Goal: Task Accomplishment & Management: Manage account settings

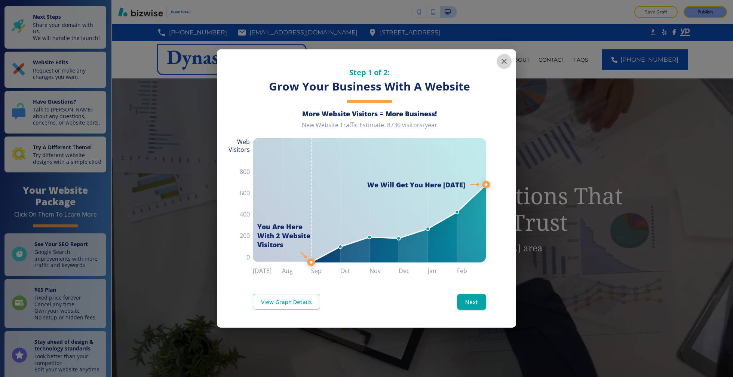
click at [504, 59] on icon "button" at bounding box center [504, 61] width 9 height 9
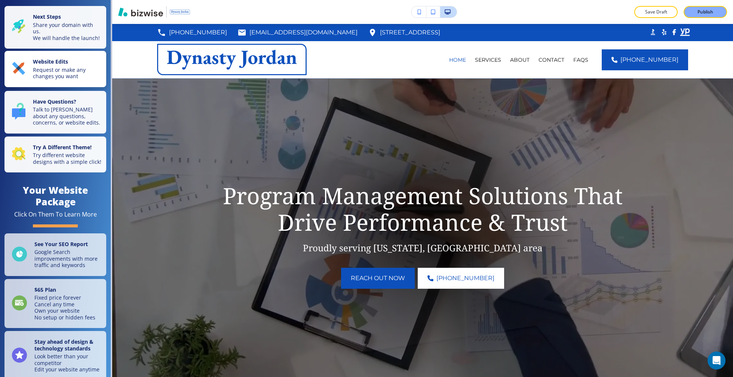
click at [65, 67] on p "Request or make any changes you want" at bounding box center [67, 73] width 69 height 13
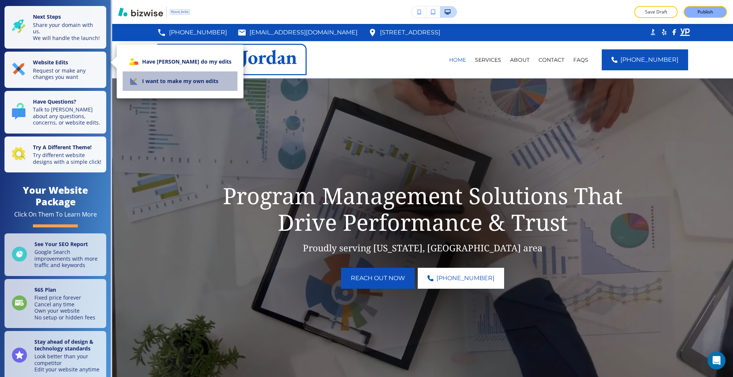
click at [188, 80] on li "I want to make my own edits" at bounding box center [180, 80] width 115 height 19
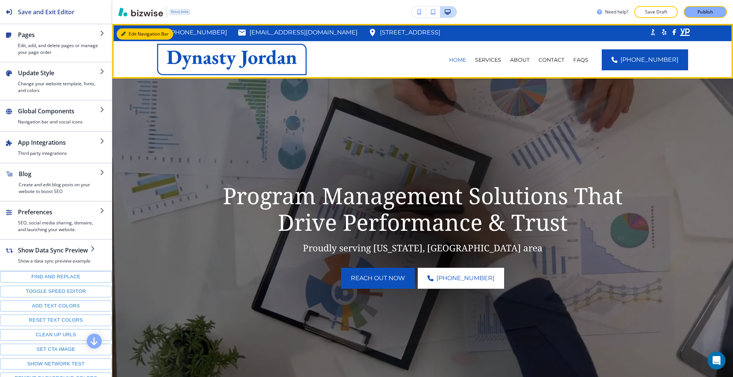
click at [131, 31] on button "Edit Navigation Bar" at bounding box center [145, 33] width 56 height 11
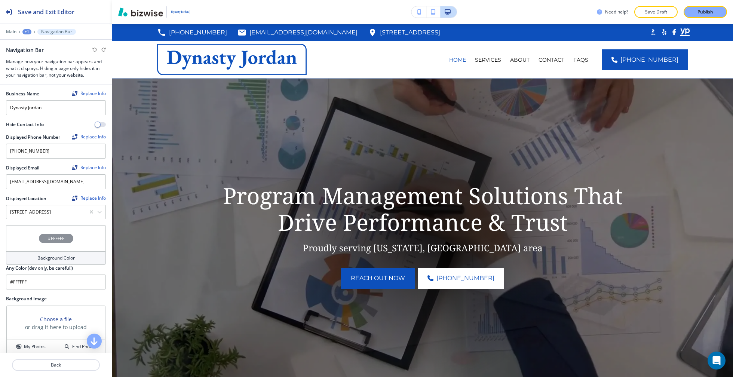
scroll to position [89, 0]
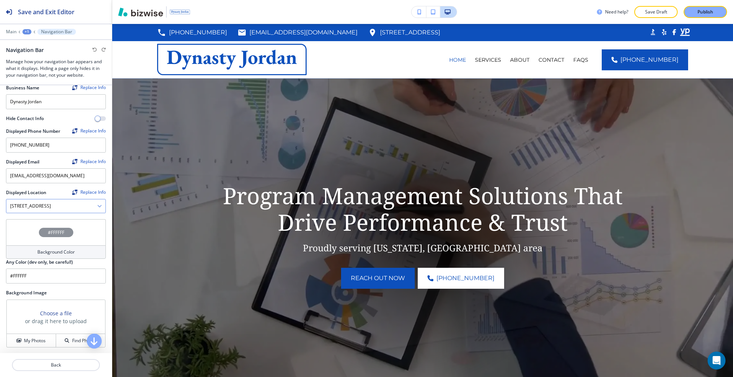
click at [53, 205] on Location "[STREET_ADDRESS]" at bounding box center [51, 206] width 91 height 13
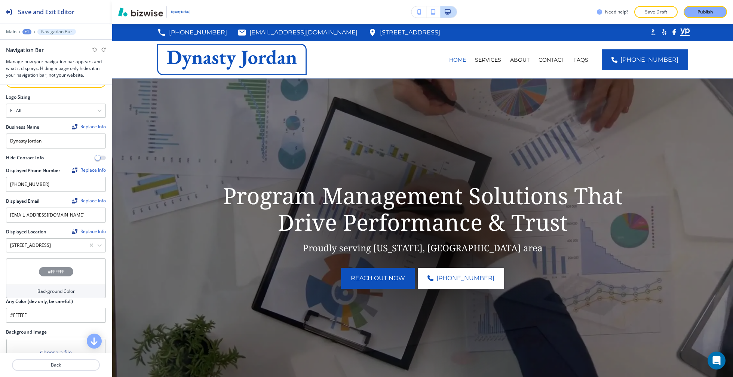
scroll to position [53, 0]
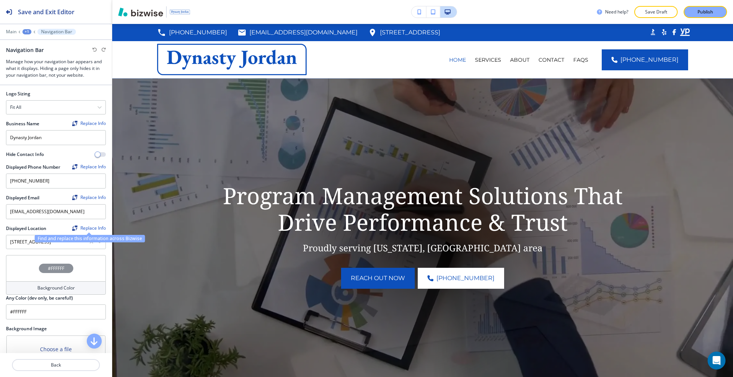
type Location "[STREET_ADDRESS]"
click at [95, 226] on div "Replace Info" at bounding box center [89, 228] width 34 height 5
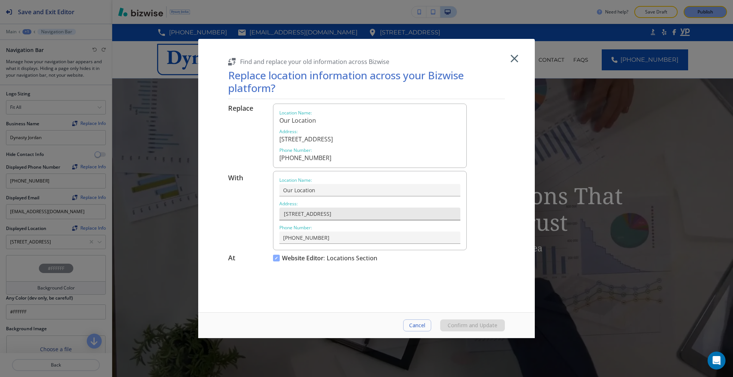
click at [335, 215] on input "[STREET_ADDRESS]" at bounding box center [369, 214] width 174 height 13
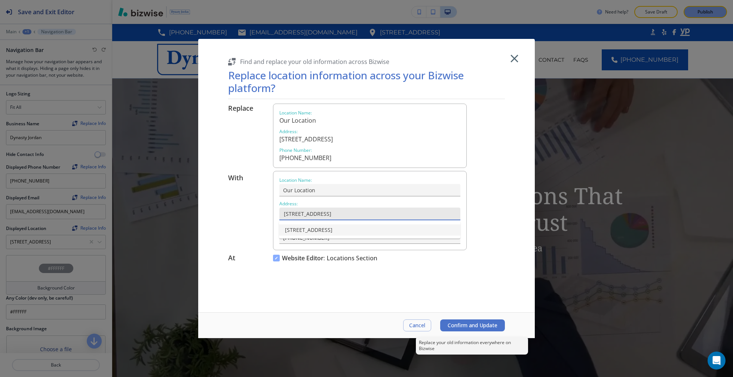
type input "[STREET_ADDRESS]"
click at [473, 327] on span "Confirm and Update" at bounding box center [473, 325] width 50 height 6
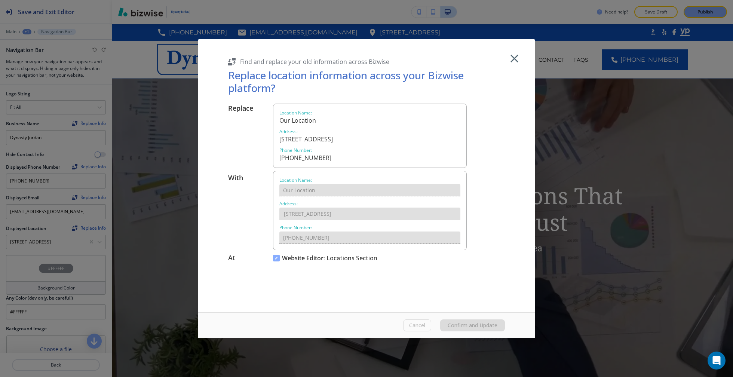
type Location "[STREET_ADDRESS]"
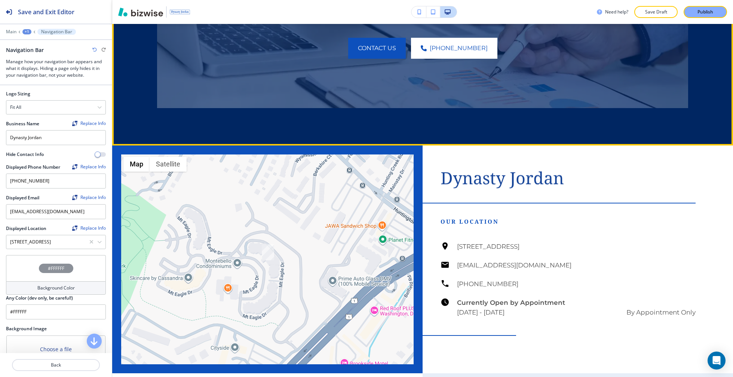
scroll to position [3126, 0]
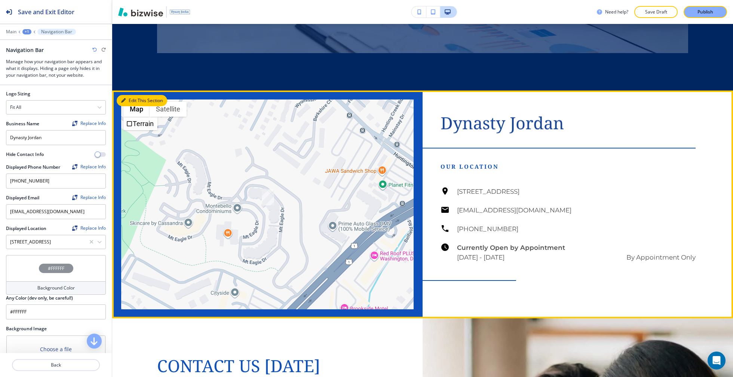
click at [129, 106] on button "Edit This Section" at bounding box center [142, 100] width 50 height 11
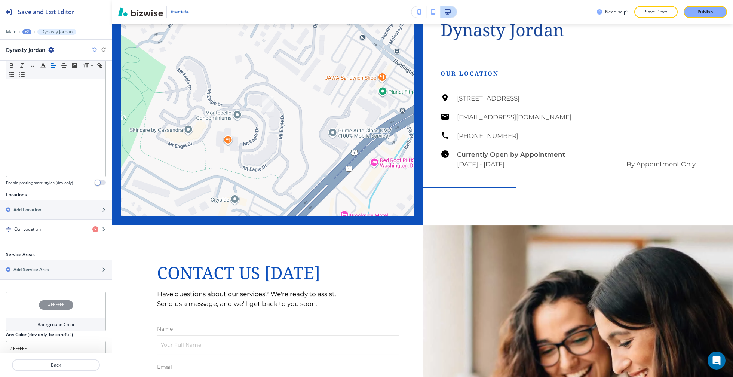
scroll to position [141, 0]
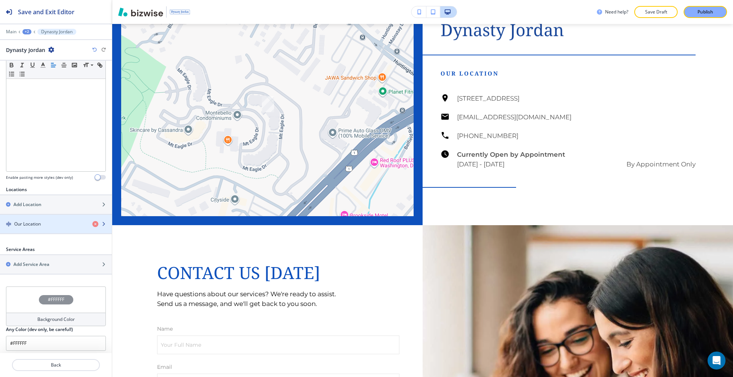
click at [56, 227] on div "button" at bounding box center [56, 230] width 112 height 6
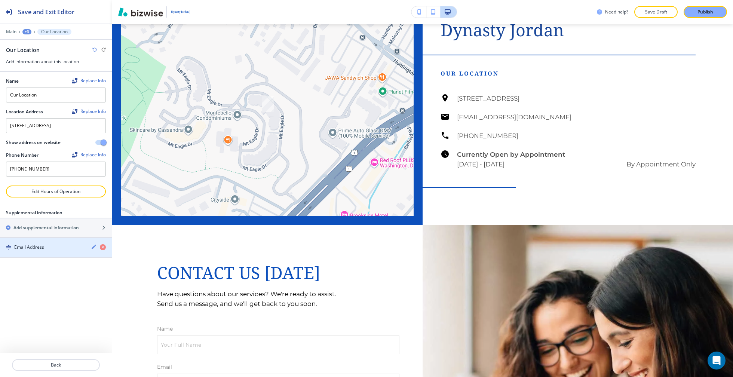
click at [52, 250] on div "Email Address" at bounding box center [42, 247] width 85 height 7
click at [75, 366] on p "Back" at bounding box center [56, 365] width 86 height 7
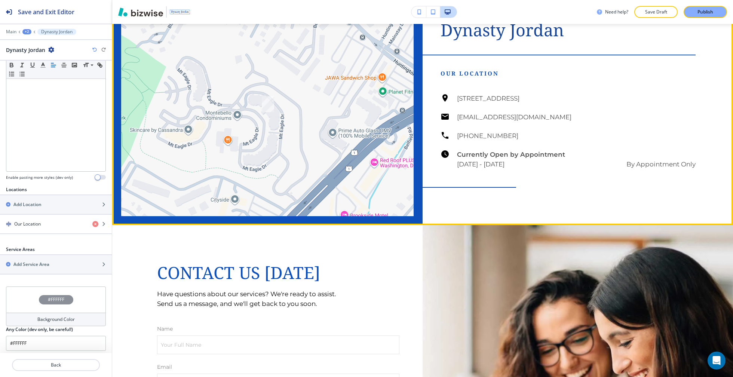
click at [137, 13] on button "Edit This Section" at bounding box center [142, 7] width 50 height 11
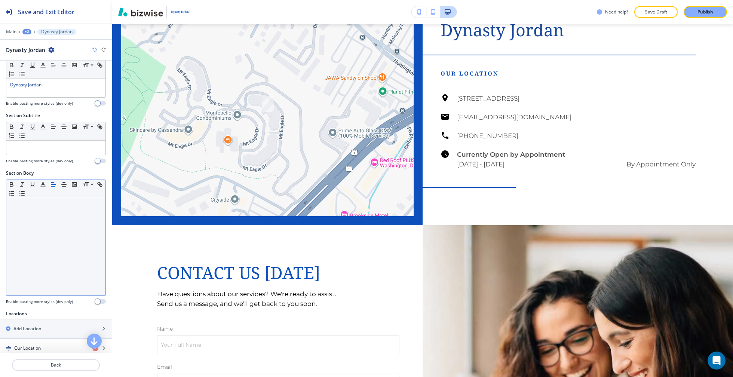
scroll to position [0, 0]
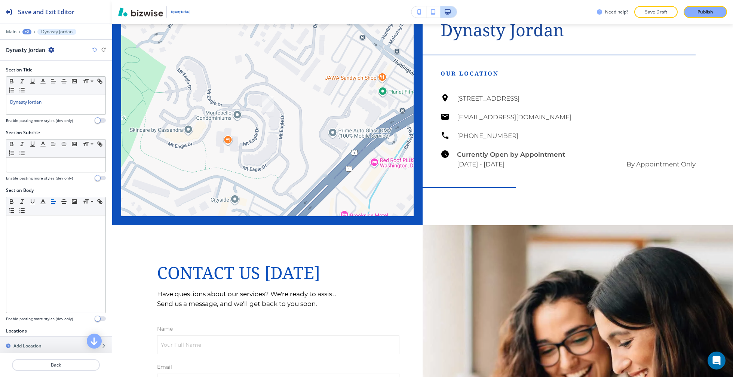
click at [50, 32] on p "Dynasty Jordan" at bounding box center [56, 31] width 31 height 5
click at [27, 31] on div "+2" at bounding box center [26, 31] width 9 height 5
click at [33, 42] on p "Pages" at bounding box center [46, 43] width 38 height 7
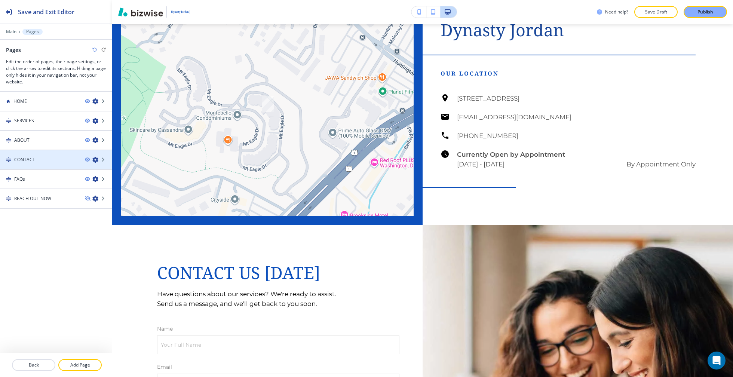
click at [42, 156] on div "CONTACT" at bounding box center [39, 159] width 79 height 7
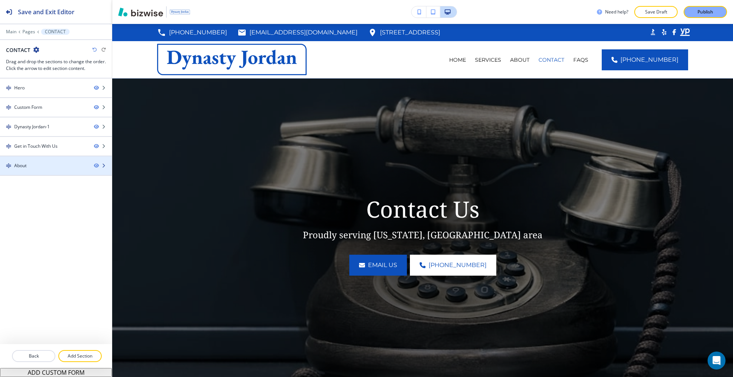
click at [44, 163] on div "About" at bounding box center [44, 165] width 88 height 7
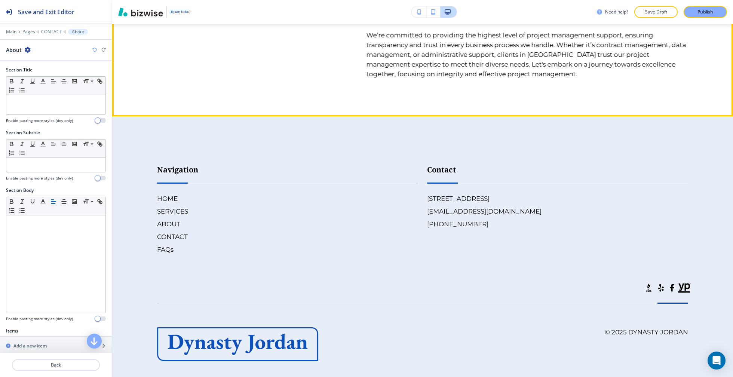
scroll to position [1389, 0]
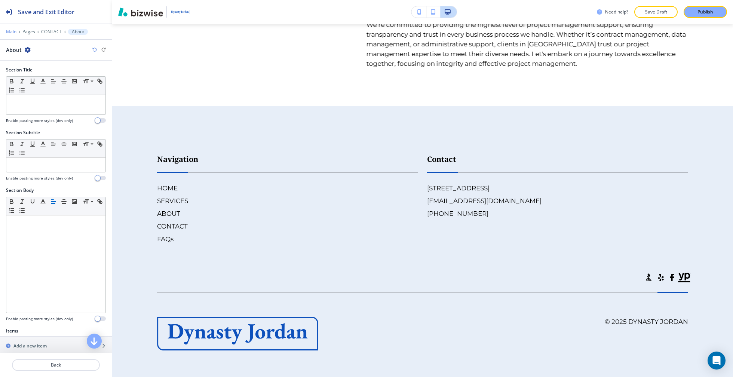
click at [13, 32] on p "Main" at bounding box center [11, 31] width 10 height 5
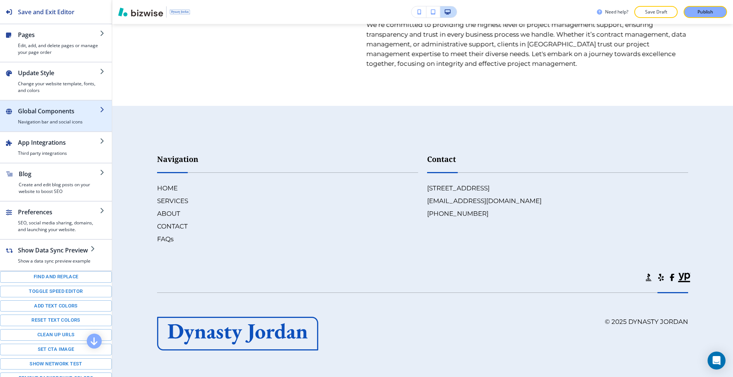
click at [56, 109] on h2 "Global Components" at bounding box center [59, 111] width 82 height 9
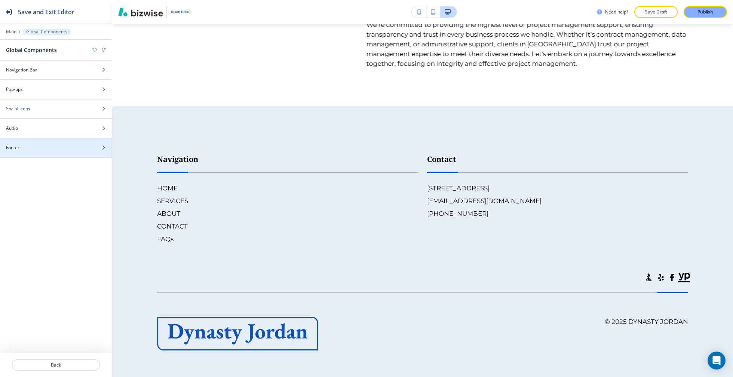
click at [42, 145] on div "Footer" at bounding box center [47, 147] width 95 height 7
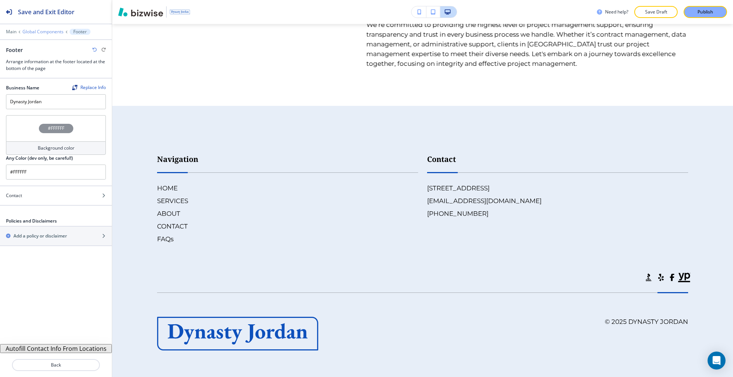
click at [47, 33] on p "Global Components" at bounding box center [42, 31] width 41 height 5
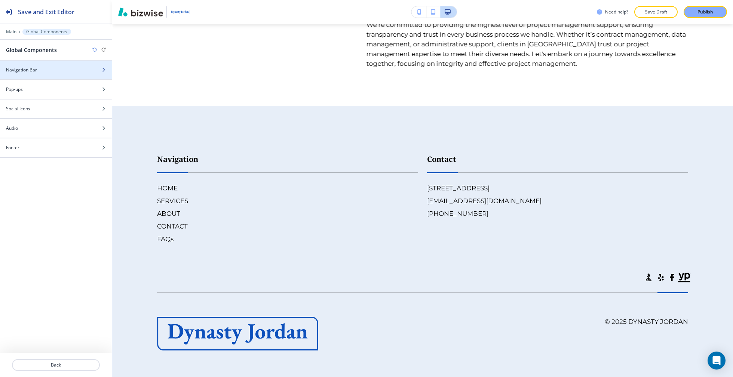
click at [39, 71] on div "Navigation Bar" at bounding box center [47, 70] width 95 height 7
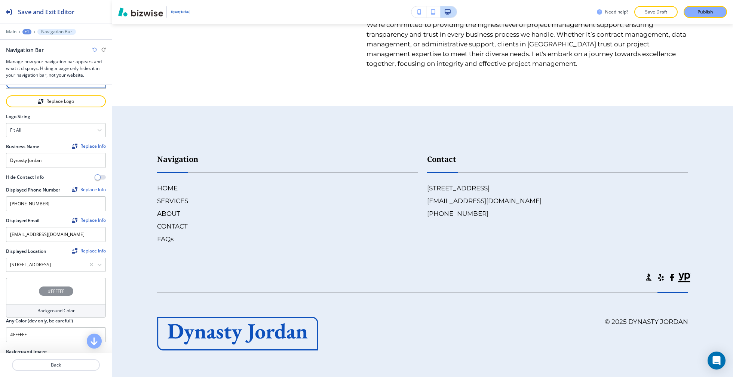
scroll to position [0, 0]
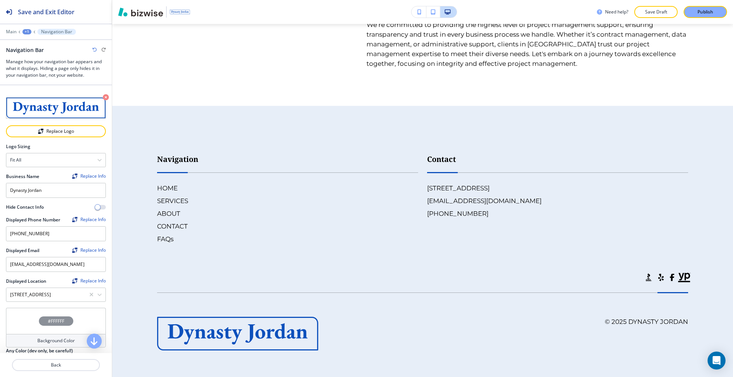
click at [51, 31] on p "Navigation Bar" at bounding box center [56, 31] width 31 height 5
click at [25, 30] on div "+1" at bounding box center [26, 31] width 9 height 5
click at [12, 32] on p "Main" at bounding box center [11, 31] width 10 height 5
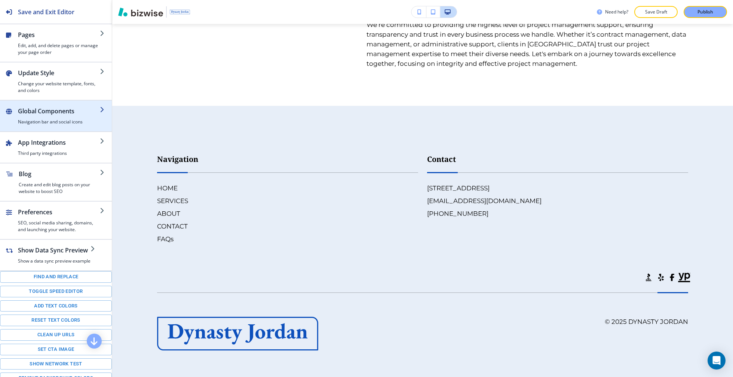
click at [50, 113] on h2 "Global Components" at bounding box center [59, 111] width 82 height 9
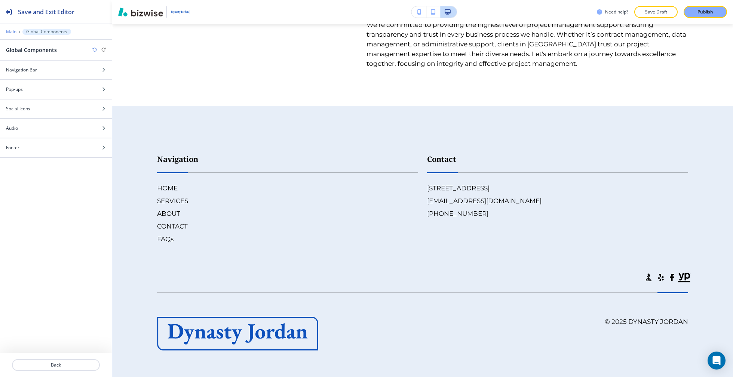
click at [12, 31] on p "Main" at bounding box center [11, 31] width 10 height 5
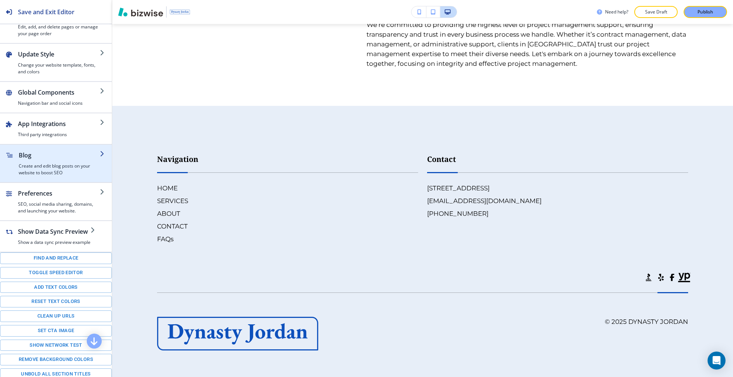
scroll to position [20, 0]
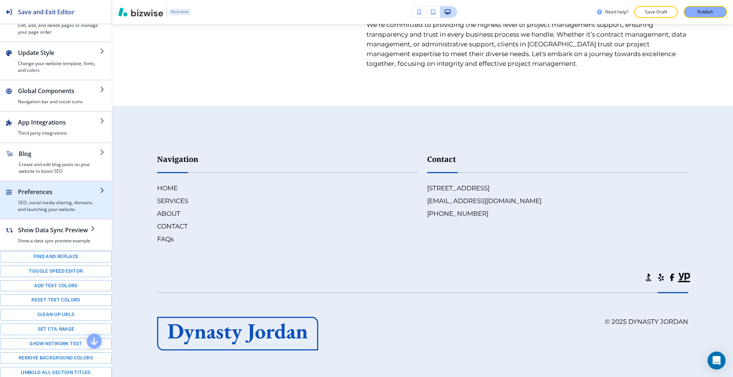
click at [67, 205] on h4 "SEO, social media sharing, domains, and launching your website." at bounding box center [59, 205] width 82 height 13
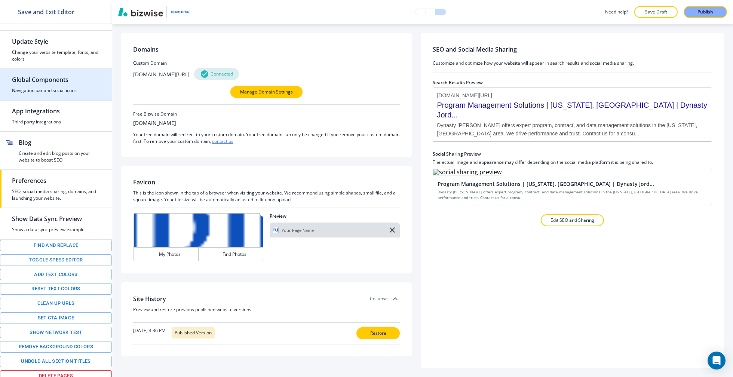
scroll to position [0, 0]
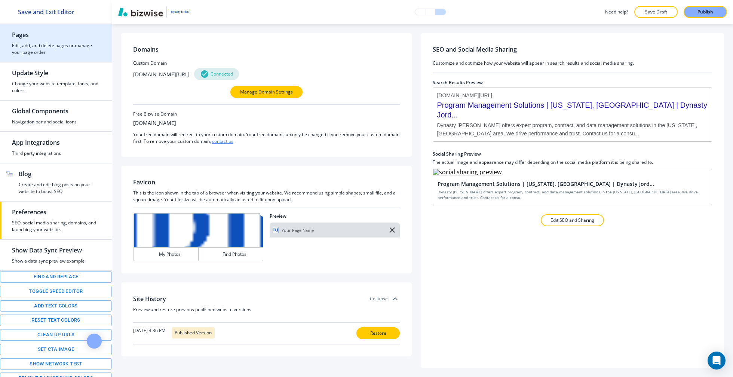
click at [67, 47] on h4 "Edit, add, and delete pages or manage your page order" at bounding box center [56, 48] width 88 height 13
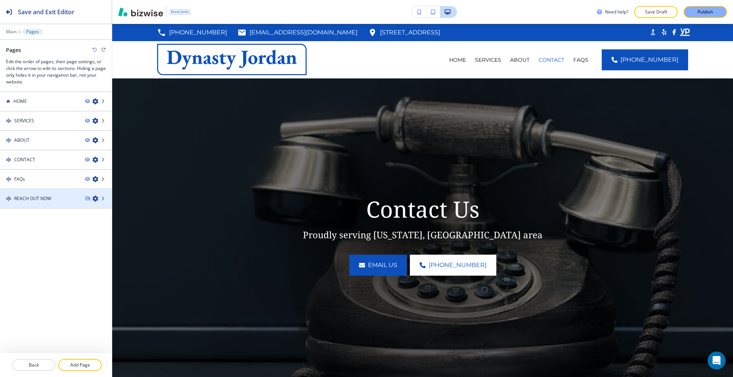
click at [37, 195] on h4 "REACH OUT NOW" at bounding box center [32, 198] width 37 height 7
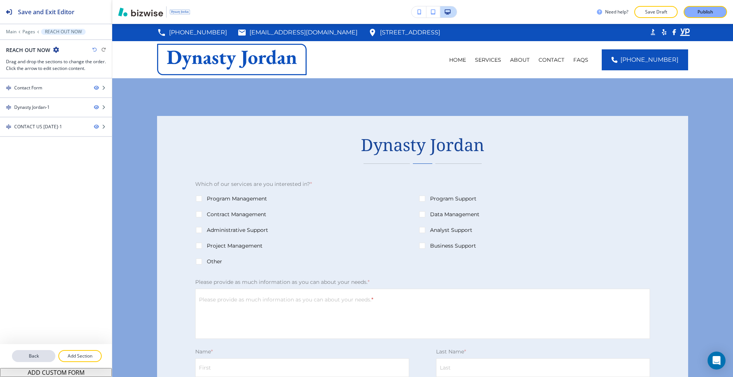
click at [26, 353] on p "Back" at bounding box center [34, 356] width 42 height 7
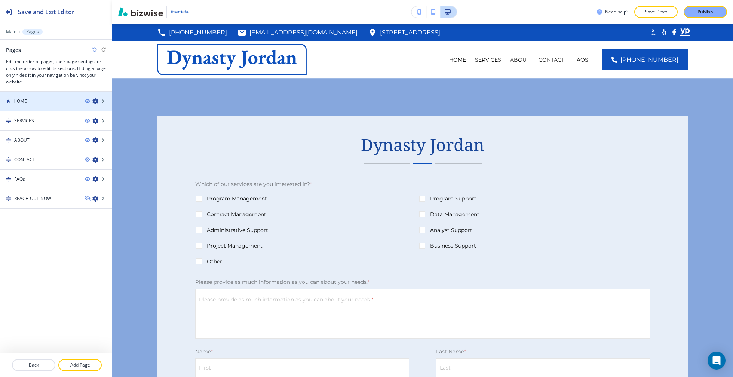
click at [50, 99] on div "HOME" at bounding box center [39, 101] width 79 height 7
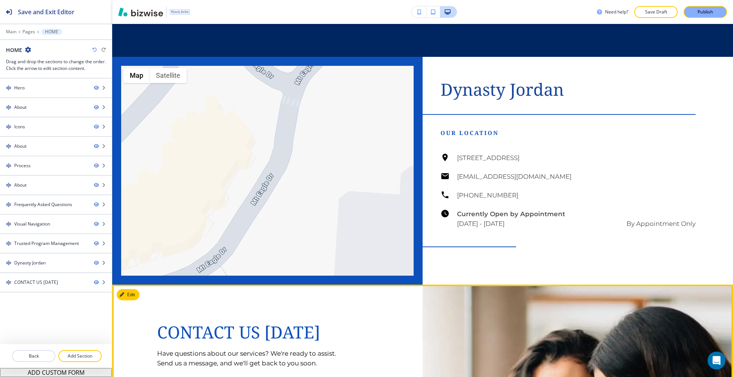
scroll to position [3142, 0]
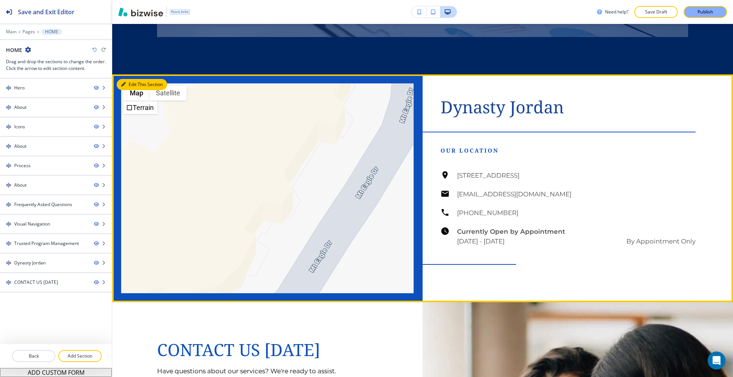
click at [133, 90] on button "Edit This Section" at bounding box center [142, 84] width 50 height 11
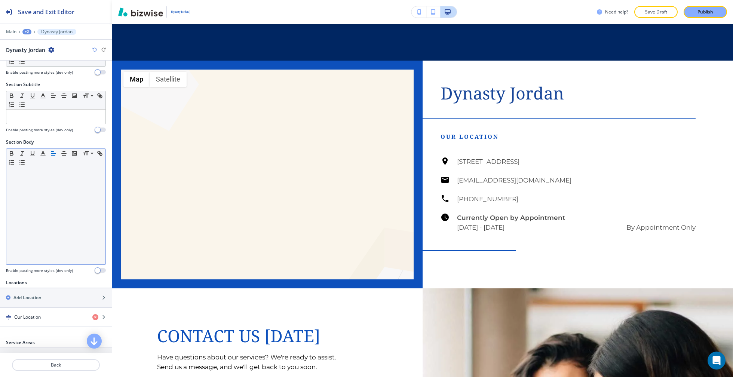
scroll to position [108, 0]
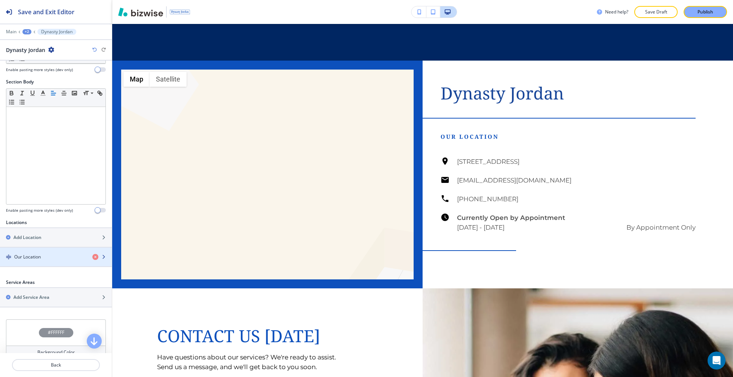
click at [46, 260] on div "button" at bounding box center [56, 263] width 112 height 6
click at [52, 261] on div "button" at bounding box center [56, 263] width 112 height 6
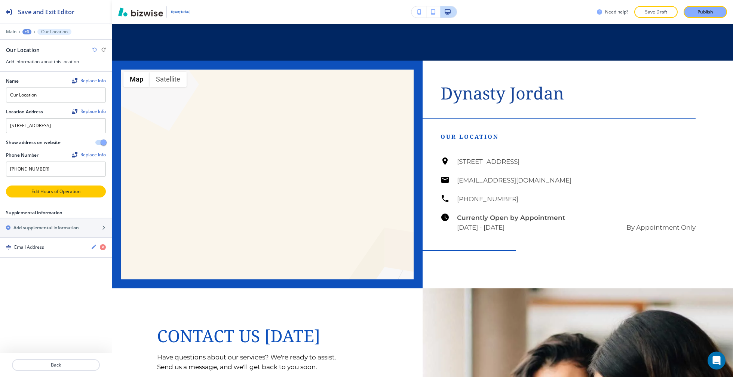
click at [60, 197] on button "Edit Hours of Operation" at bounding box center [56, 192] width 100 height 12
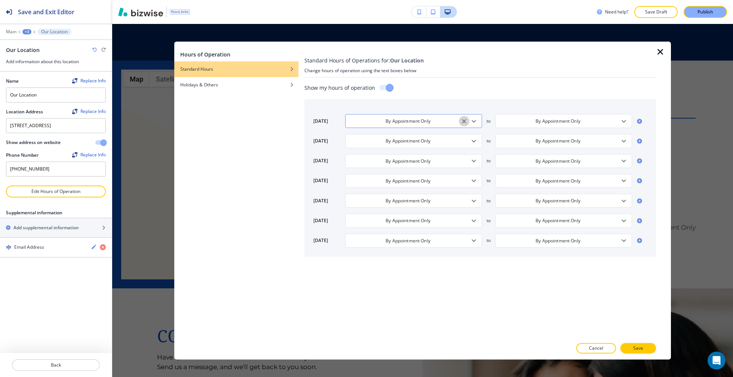
click at [466, 121] on icon "Clear" at bounding box center [463, 120] width 7 height 7
type input "5:00 PM"
click at [615, 123] on icon "Clear" at bounding box center [613, 120] width 7 height 7
click at [423, 118] on input "text" at bounding box center [408, 121] width 118 height 6
click at [384, 135] on li "Closed" at bounding box center [373, 136] width 57 height 11
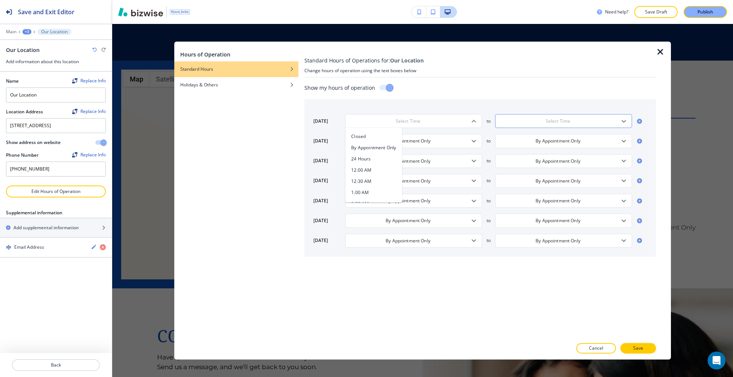
type input "Closed"
click at [409, 240] on input "By Appointment Only" at bounding box center [408, 240] width 118 height 6
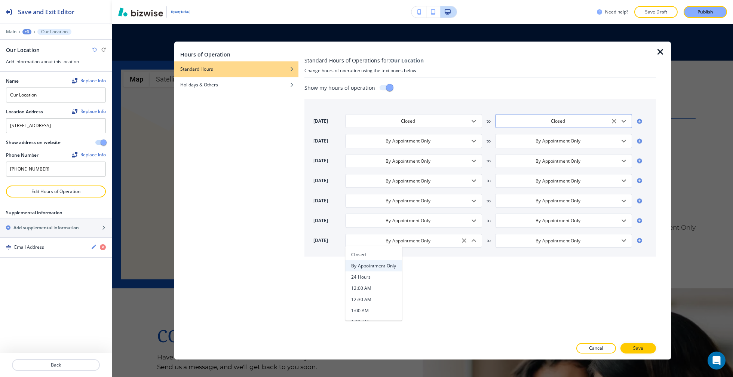
click at [379, 255] on li "Closed" at bounding box center [373, 254] width 57 height 11
type input "Closed"
click at [431, 147] on div "By Appointment Only ​" at bounding box center [413, 141] width 137 height 14
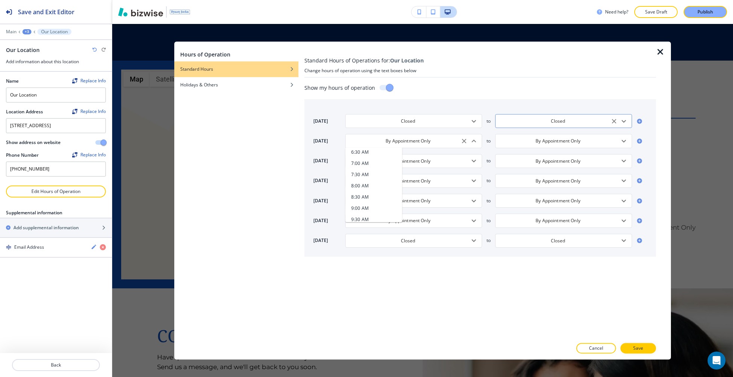
scroll to position [184, 0]
click at [368, 210] on h4 "9:00 AM" at bounding box center [360, 207] width 18 height 7
type input "9:00 AM"
type input "5:00 PM"
click at [470, 143] on icon "Open" at bounding box center [473, 141] width 9 height 9
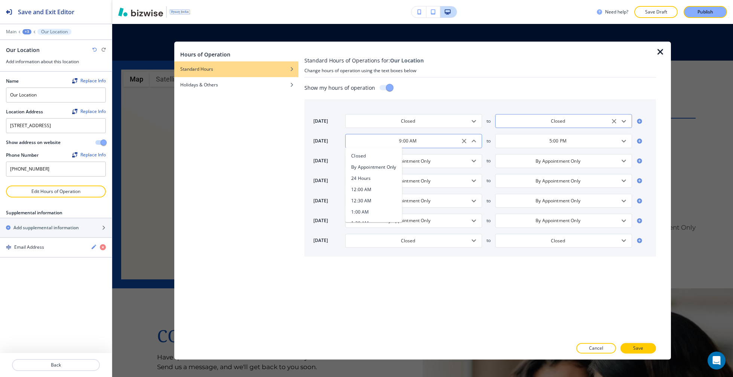
scroll to position [175, 0]
click at [450, 106] on div "[DATE] Closed ​ to Closed ​ [DATE] 9:00 AM ​ Closed By Appointment Only 24 Hour…" at bounding box center [480, 177] width 352 height 157
click at [434, 165] on div "By Appointment Only ​" at bounding box center [413, 161] width 137 height 14
click at [370, 221] on li "9:00 AM" at bounding box center [373, 219] width 57 height 11
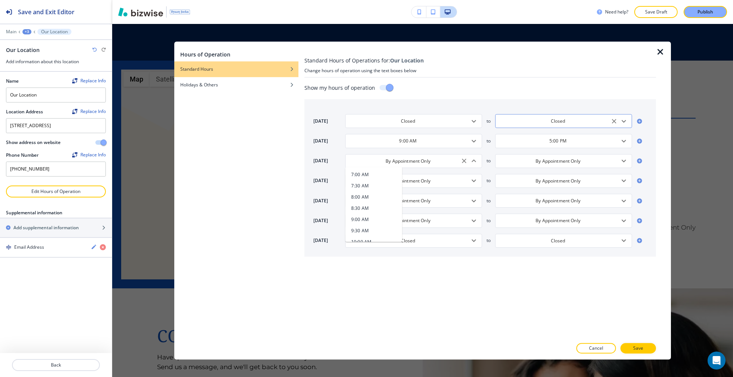
type input "9:00 AM"
type input "5:00 PM"
click at [451, 184] on div "By Appointment Only ​" at bounding box center [413, 181] width 137 height 14
click at [366, 243] on h4 "9:00 AM" at bounding box center [360, 242] width 18 height 7
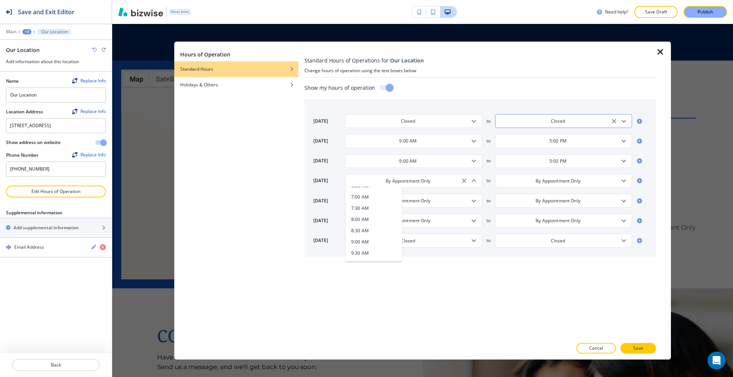
type input "9:00 AM"
type input "5:00 PM"
click at [417, 201] on input "By Appointment Only" at bounding box center [408, 200] width 118 height 6
click at [372, 255] on li "9:00 AM" at bounding box center [373, 255] width 57 height 11
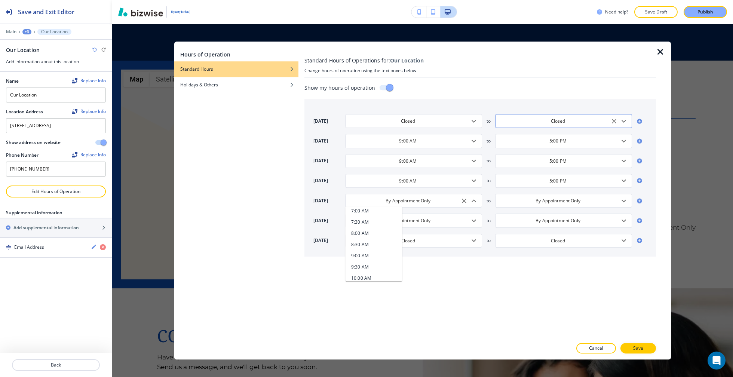
type input "9:00 AM"
type input "5:00 PM"
click at [430, 218] on input "By Appointment Only" at bounding box center [408, 220] width 118 height 6
click at [373, 273] on li "9:00 AM" at bounding box center [373, 274] width 57 height 11
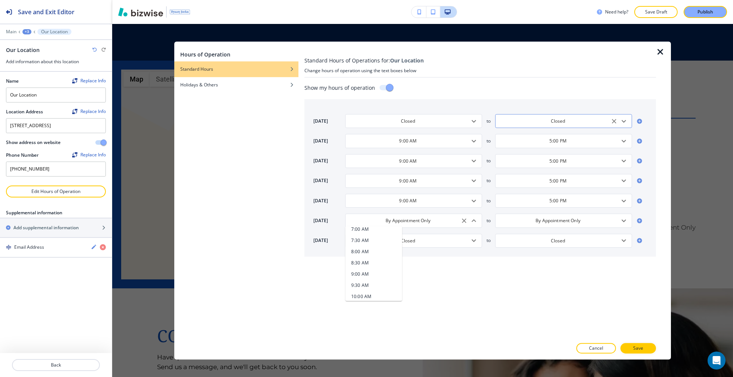
type input "9:00 AM"
type input "5:00 PM"
click at [641, 349] on p "Save" at bounding box center [638, 348] width 10 height 7
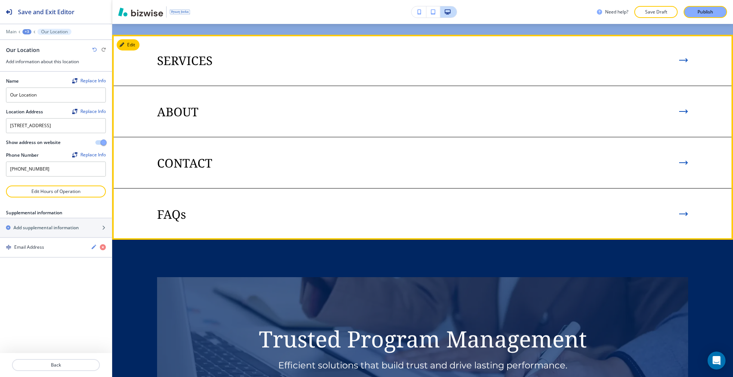
scroll to position [2684, 0]
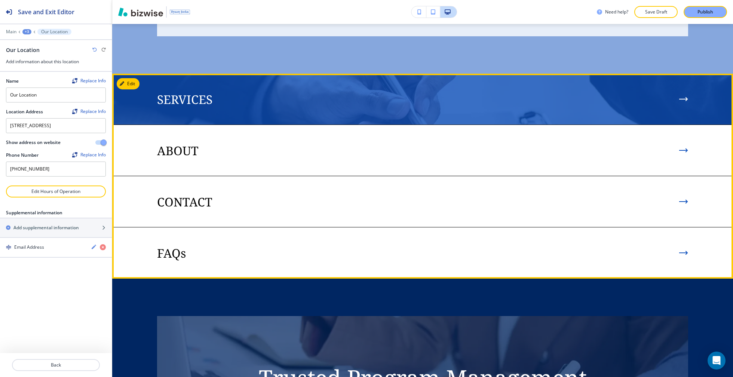
click at [468, 125] on img at bounding box center [422, 99] width 621 height 51
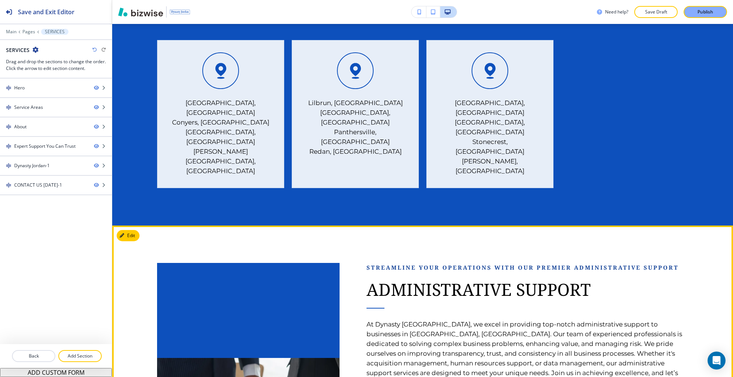
scroll to position [409, 0]
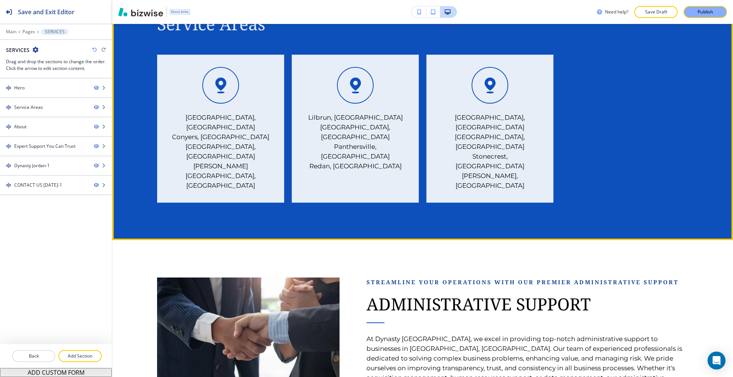
click at [226, 161] on p "[PERSON_NAME][GEOGRAPHIC_DATA], [GEOGRAPHIC_DATA]" at bounding box center [220, 175] width 102 height 29
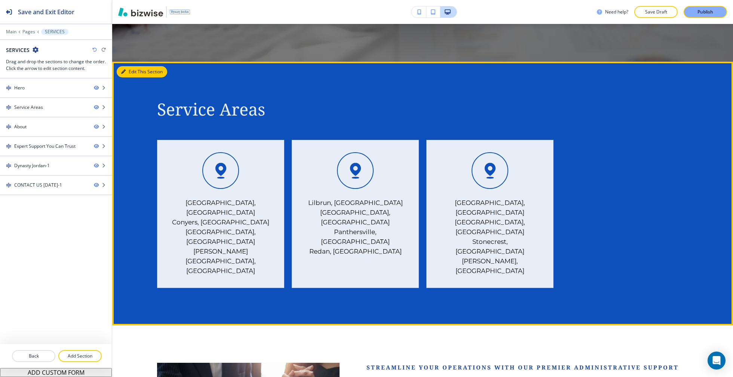
click at [131, 70] on button "Edit This Section" at bounding box center [142, 71] width 50 height 11
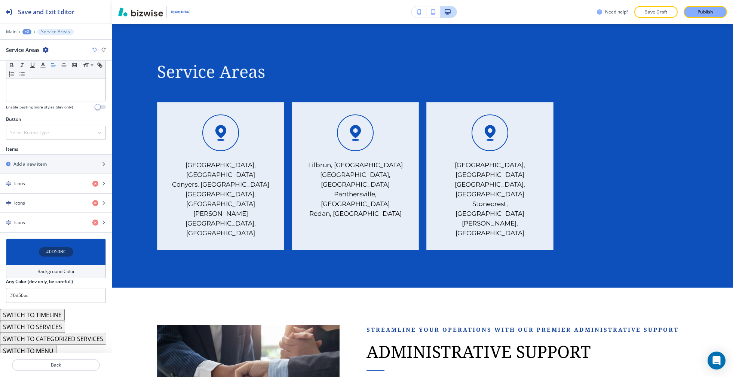
scroll to position [211, 0]
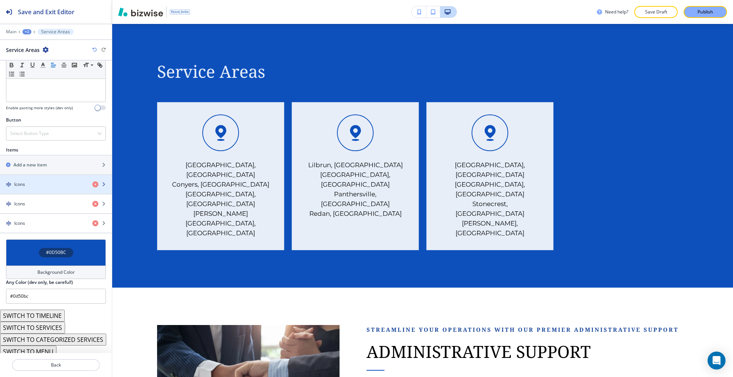
click at [56, 181] on div "Icons" at bounding box center [43, 184] width 86 height 7
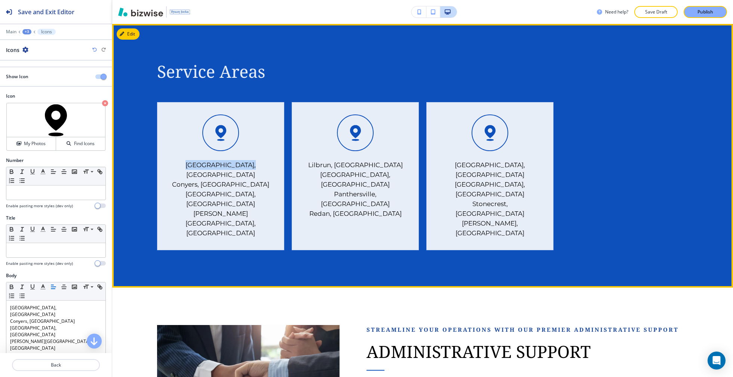
drag, startPoint x: 182, startPoint y: 164, endPoint x: 258, endPoint y: 161, distance: 75.6
click at [258, 161] on div "[GEOGRAPHIC_DATA], [GEOGRAPHIC_DATA] Conyers, [GEOGRAPHIC_DATA] [GEOGRAPHIC_DAT…" at bounding box center [220, 176] width 127 height 148
copy p "[GEOGRAPHIC_DATA], [GEOGRAPHIC_DATA]"
click at [583, 100] on div "Service Areas [GEOGRAPHIC_DATA], [GEOGRAPHIC_DATA] [GEOGRAPHIC_DATA], [GEOGRAPH…" at bounding box center [422, 156] width 621 height 264
drag, startPoint x: 327, startPoint y: 184, endPoint x: 402, endPoint y: 183, distance: 75.9
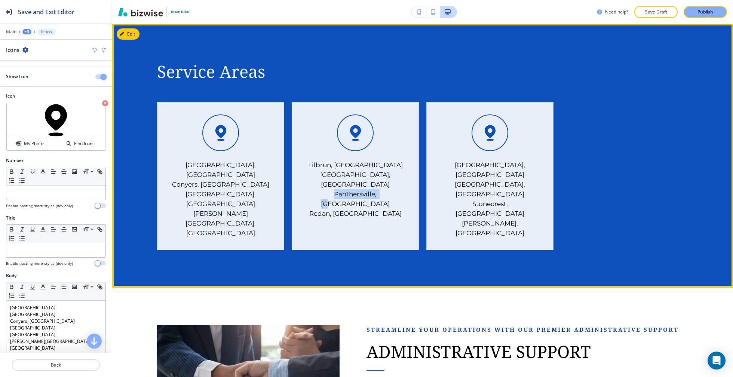
click at [402, 183] on div "[GEOGRAPHIC_DATA], GA North Decatur, GA Panthersville, GA Redan, [GEOGRAPHIC_DA…" at bounding box center [355, 176] width 127 height 148
copy p "Panthersville, [GEOGRAPHIC_DATA]"
click at [547, 163] on div "[GEOGRAPHIC_DATA], [GEOGRAPHIC_DATA] Stockbridge, [GEOGRAPHIC_DATA] [GEOGRAPHIC…" at bounding box center [489, 176] width 127 height 148
